Goal: Transaction & Acquisition: Purchase product/service

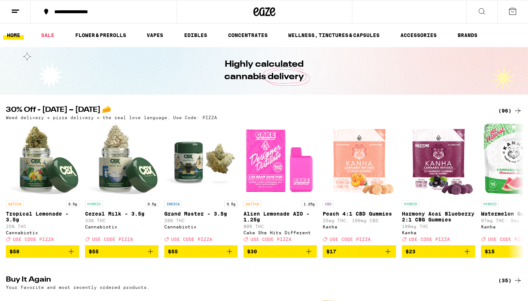
click at [507, 109] on div "(96)" at bounding box center [511, 110] width 24 height 9
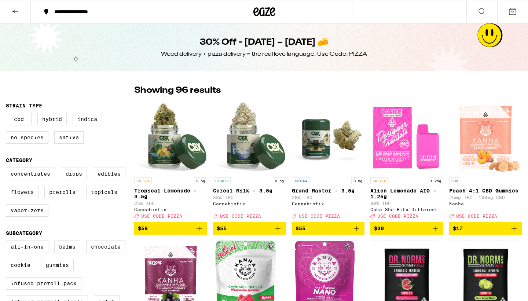
click at [15, 198] on label "Flowers" at bounding box center [22, 192] width 33 height 12
click at [8, 169] on input "Flowers" at bounding box center [7, 169] width 0 height 0
checkbox input "true"
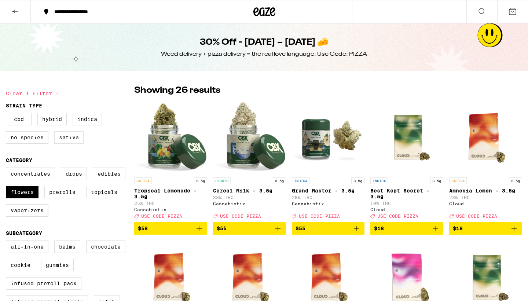
click at [66, 142] on label "Sativa" at bounding box center [68, 137] width 29 height 12
click at [8, 114] on input "Sativa" at bounding box center [7, 114] width 0 height 0
checkbox input "true"
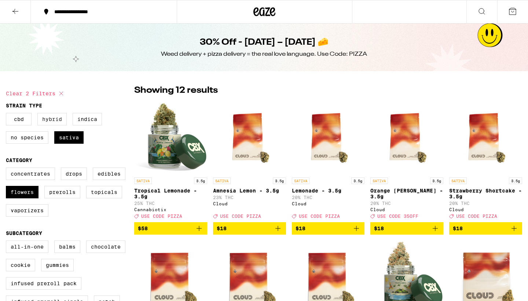
click at [55, 119] on label "Hybrid" at bounding box center [51, 119] width 29 height 12
click at [8, 114] on input "Hybrid" at bounding box center [7, 114] width 0 height 0
checkbox input "true"
